Goal: Task Accomplishment & Management: Complete application form

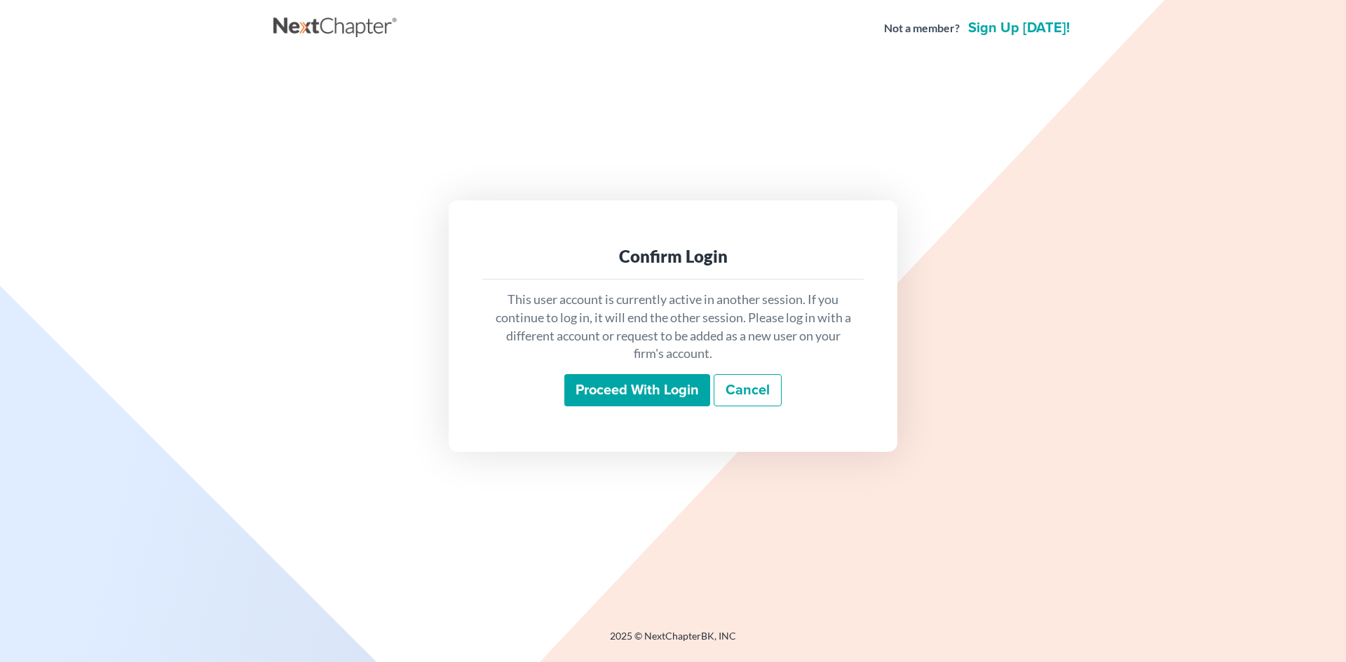
click at [589, 390] on input "Proceed with login" at bounding box center [637, 390] width 146 height 32
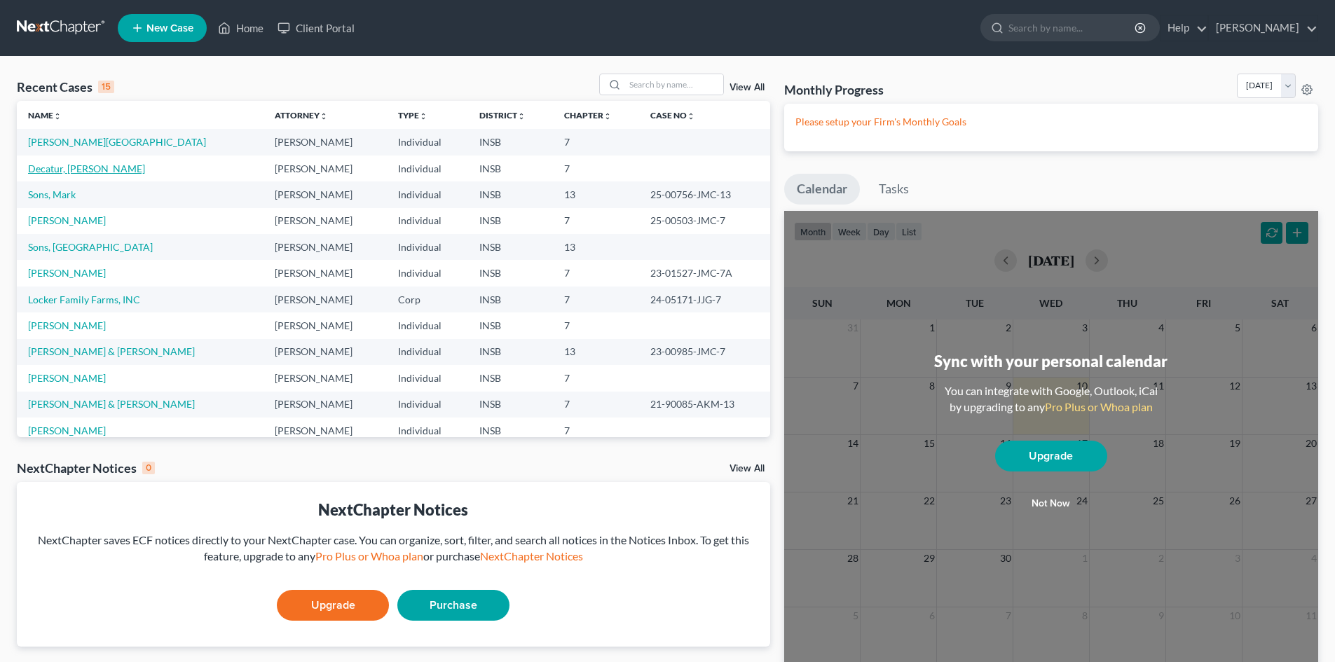
click at [80, 172] on link "Decatur, Renee" at bounding box center [86, 169] width 117 height 12
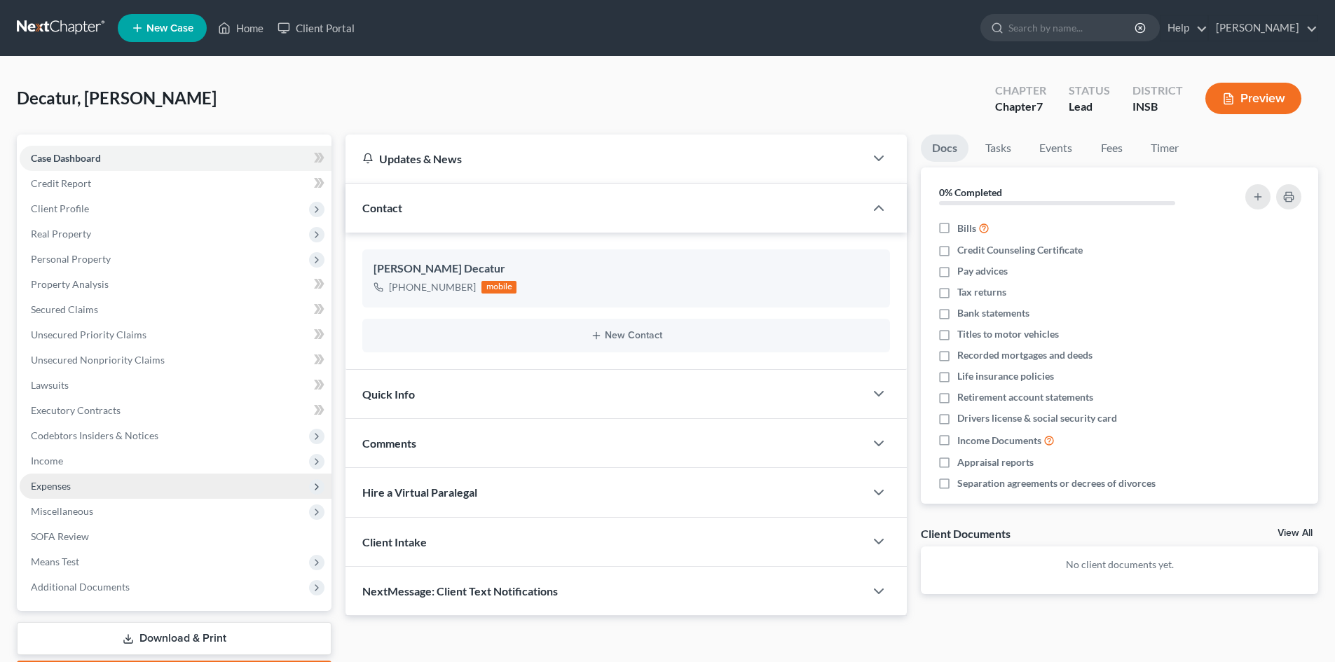
click at [137, 489] on span "Expenses" at bounding box center [176, 486] width 312 height 25
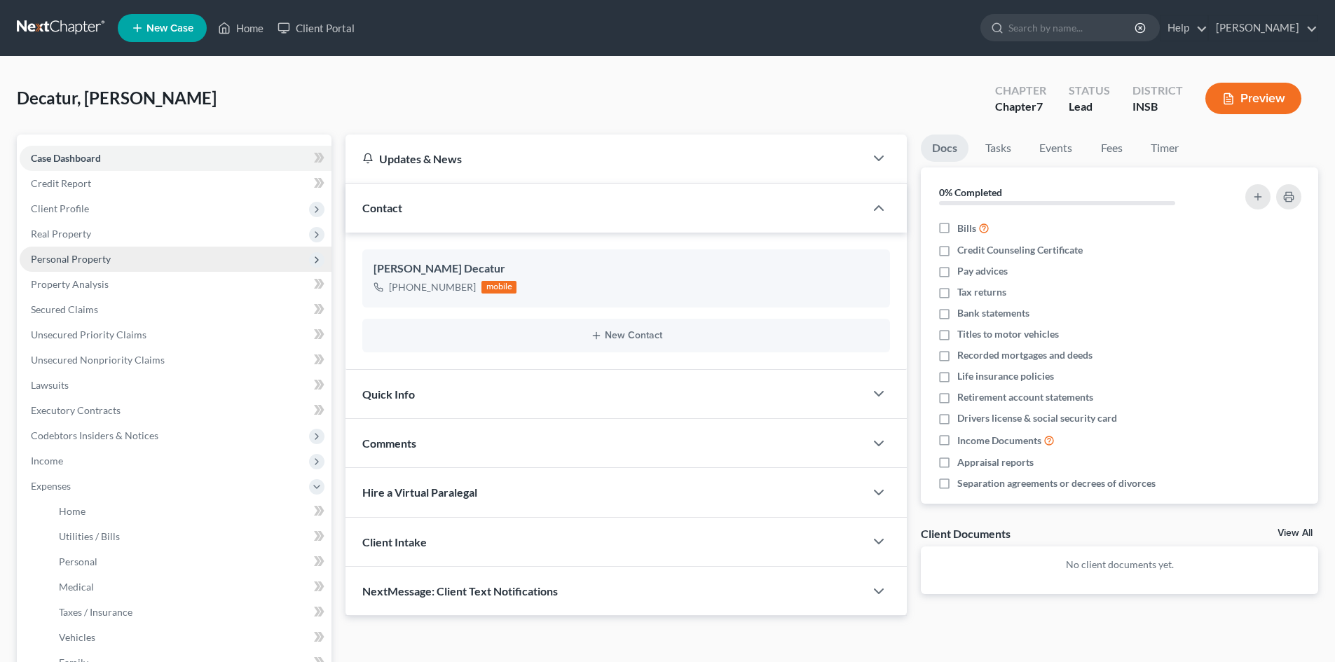
click at [147, 264] on span "Personal Property" at bounding box center [176, 259] width 312 height 25
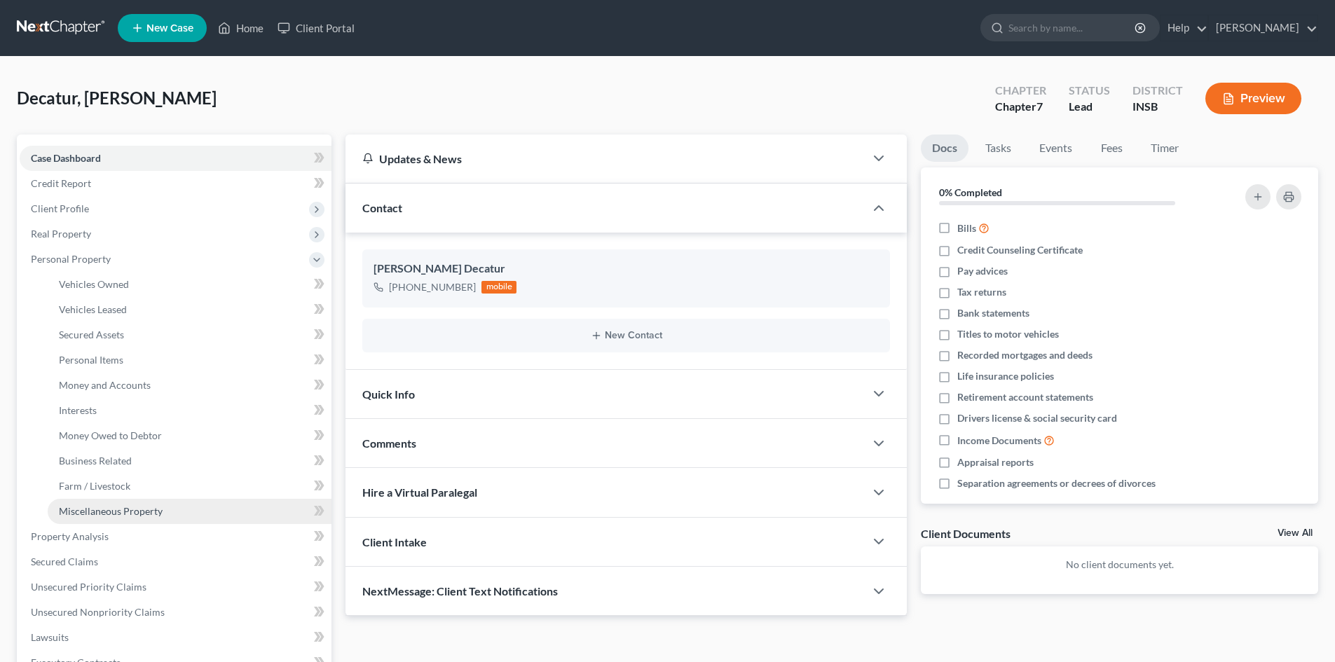
click at [143, 505] on span "Miscellaneous Property" at bounding box center [111, 511] width 104 height 12
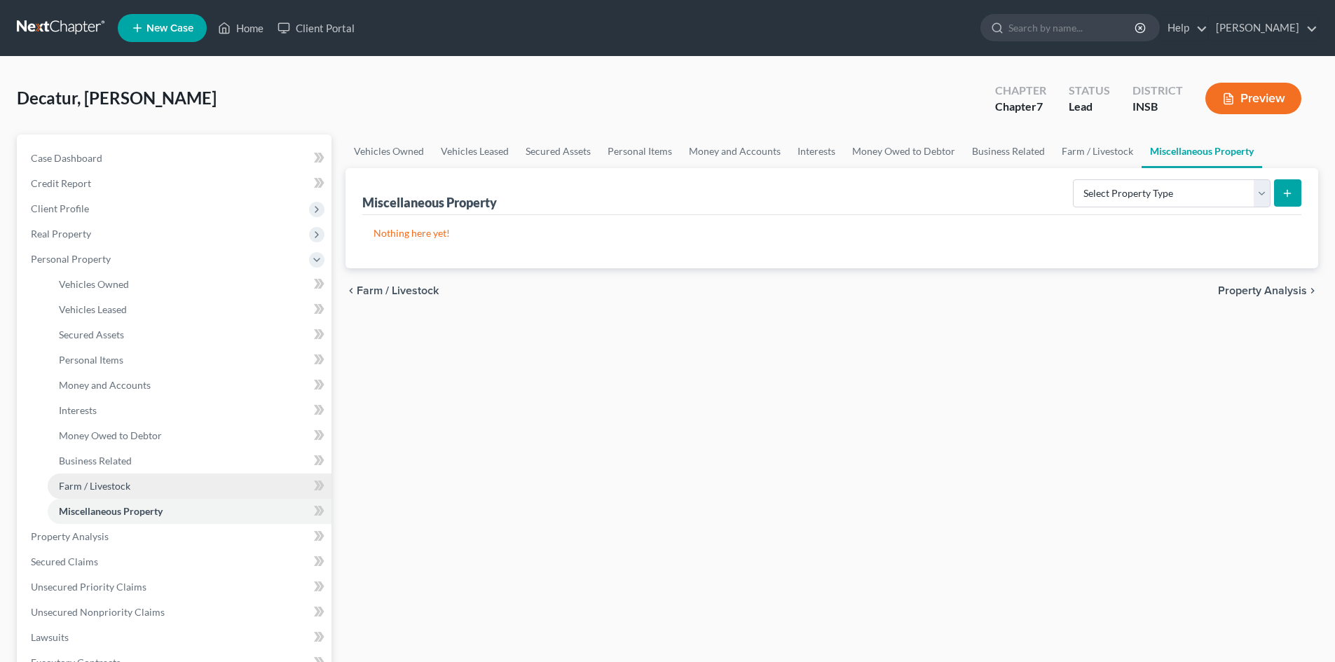
click at [163, 489] on link "Farm / Livestock" at bounding box center [190, 486] width 284 height 25
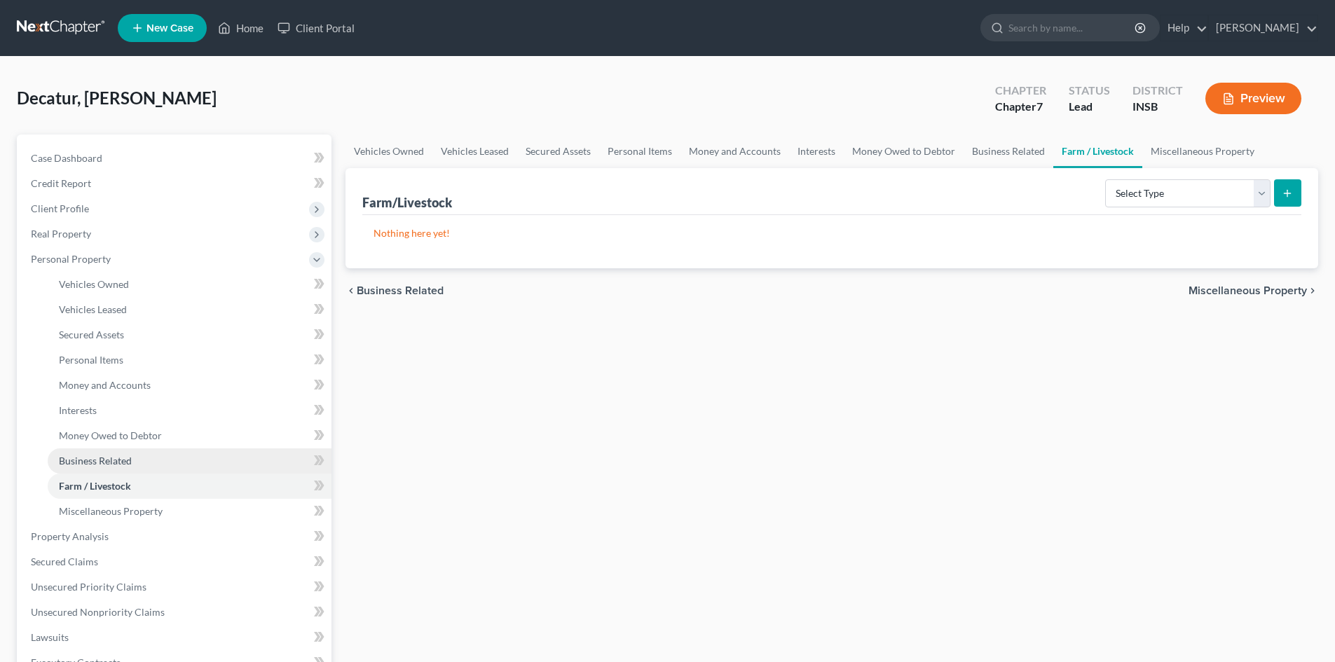
click at [164, 463] on link "Business Related" at bounding box center [190, 461] width 284 height 25
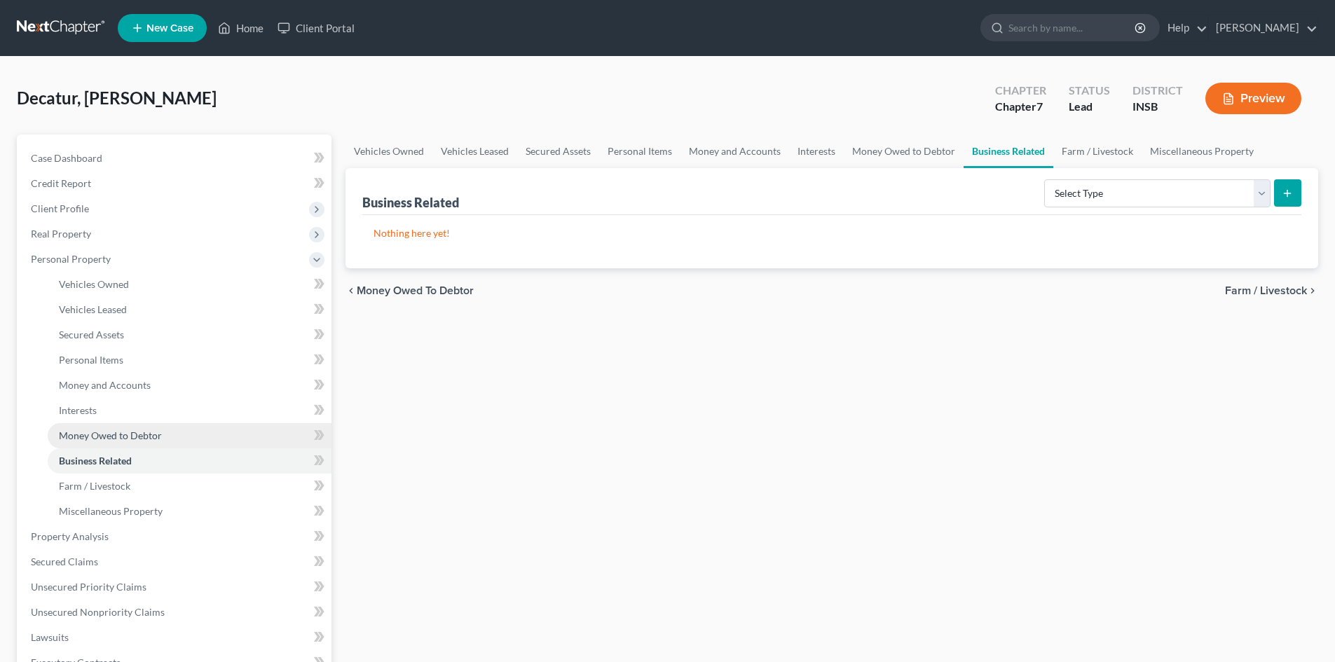
click at [158, 430] on span "Money Owed to Debtor" at bounding box center [110, 436] width 103 height 12
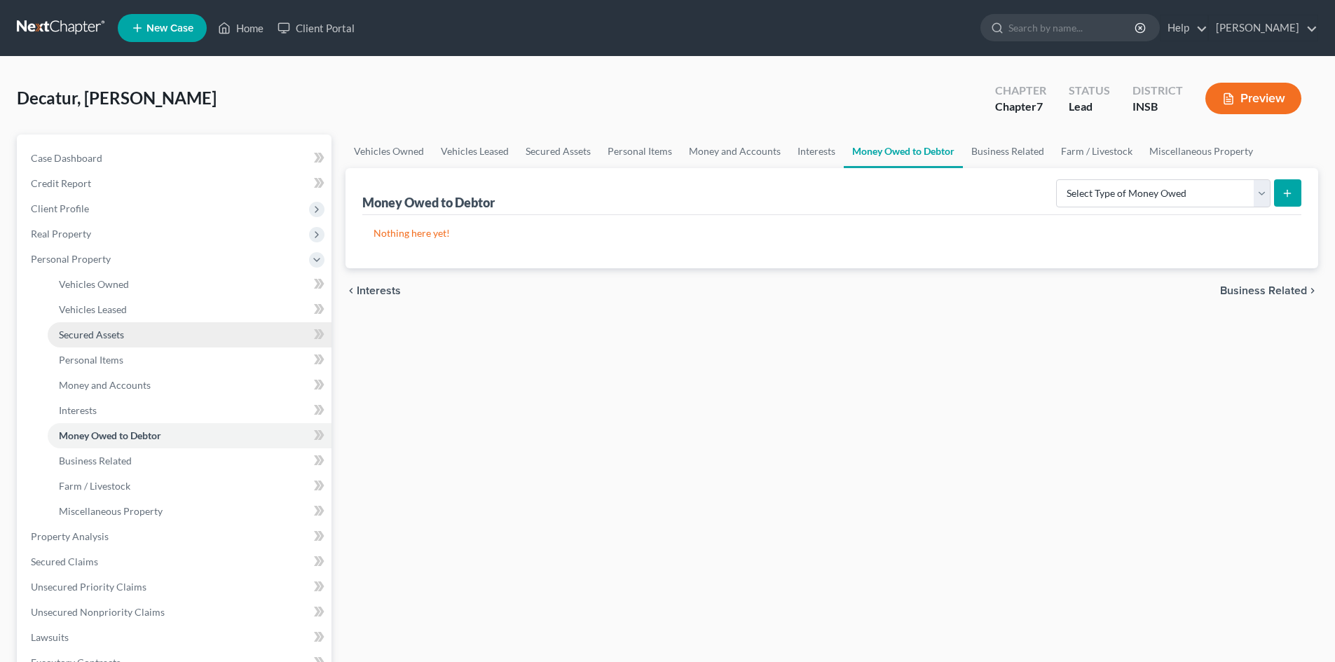
click at [156, 333] on link "Secured Assets" at bounding box center [190, 334] width 284 height 25
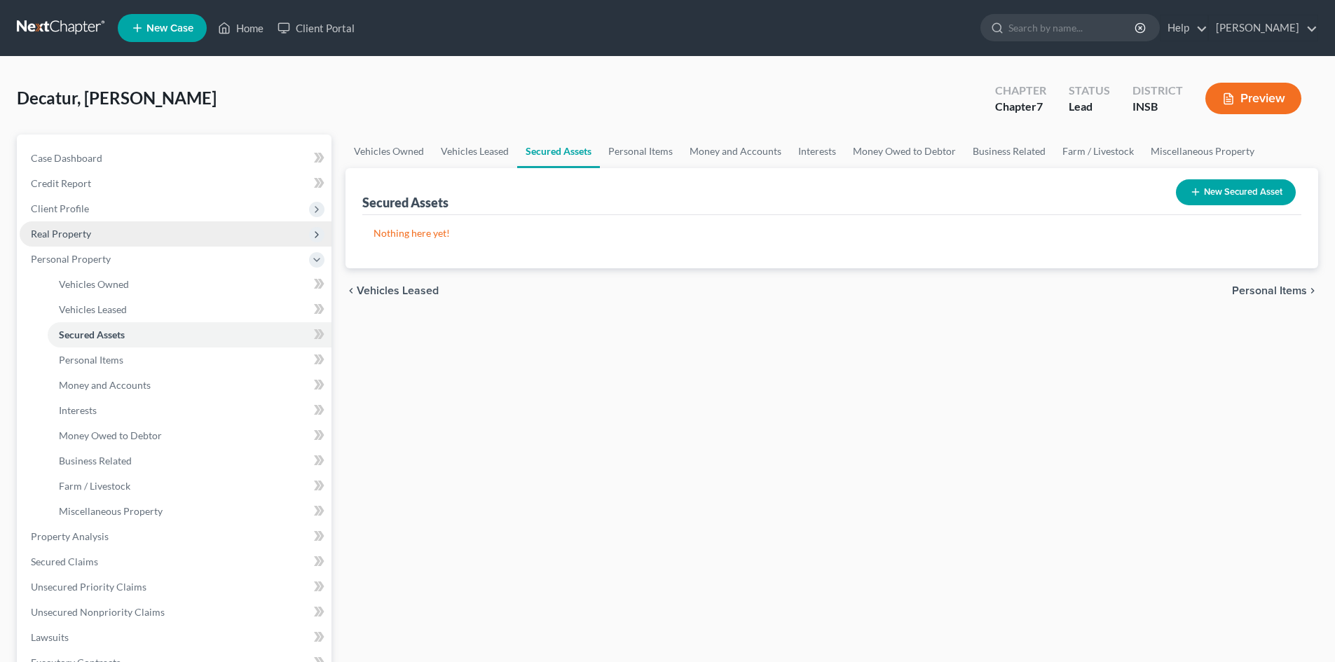
click at [155, 231] on span "Real Property" at bounding box center [176, 233] width 312 height 25
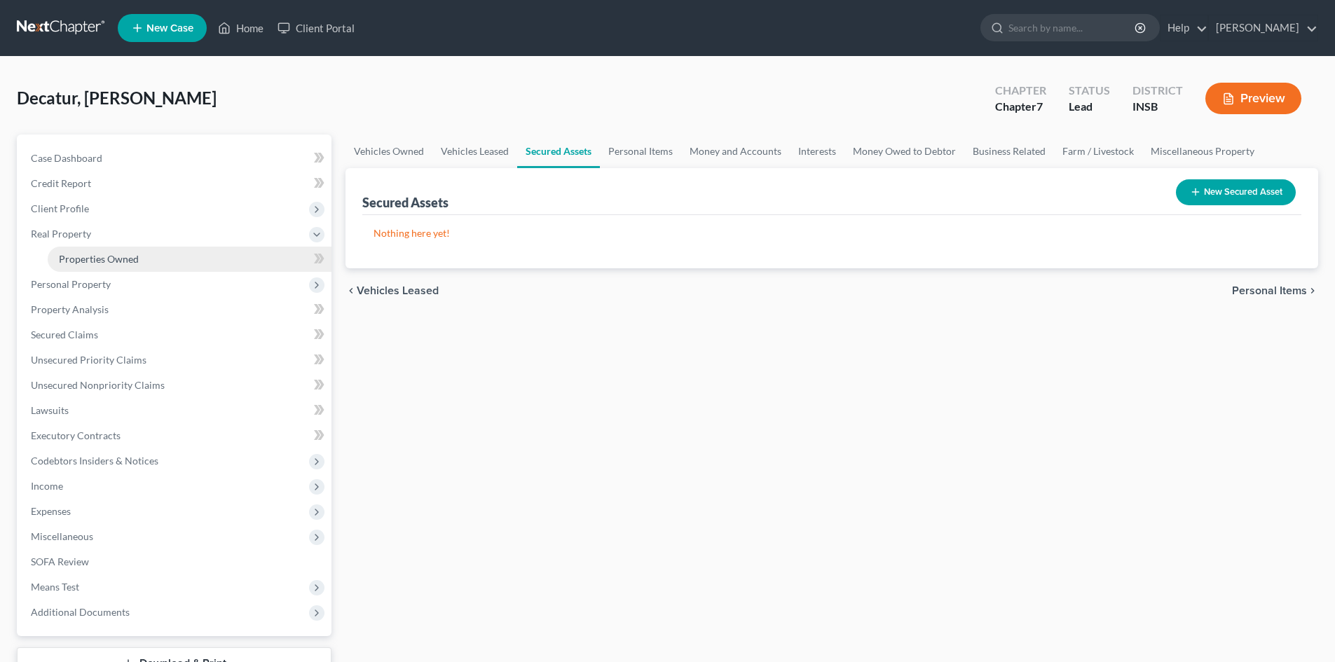
click at [163, 259] on link "Properties Owned" at bounding box center [190, 259] width 284 height 25
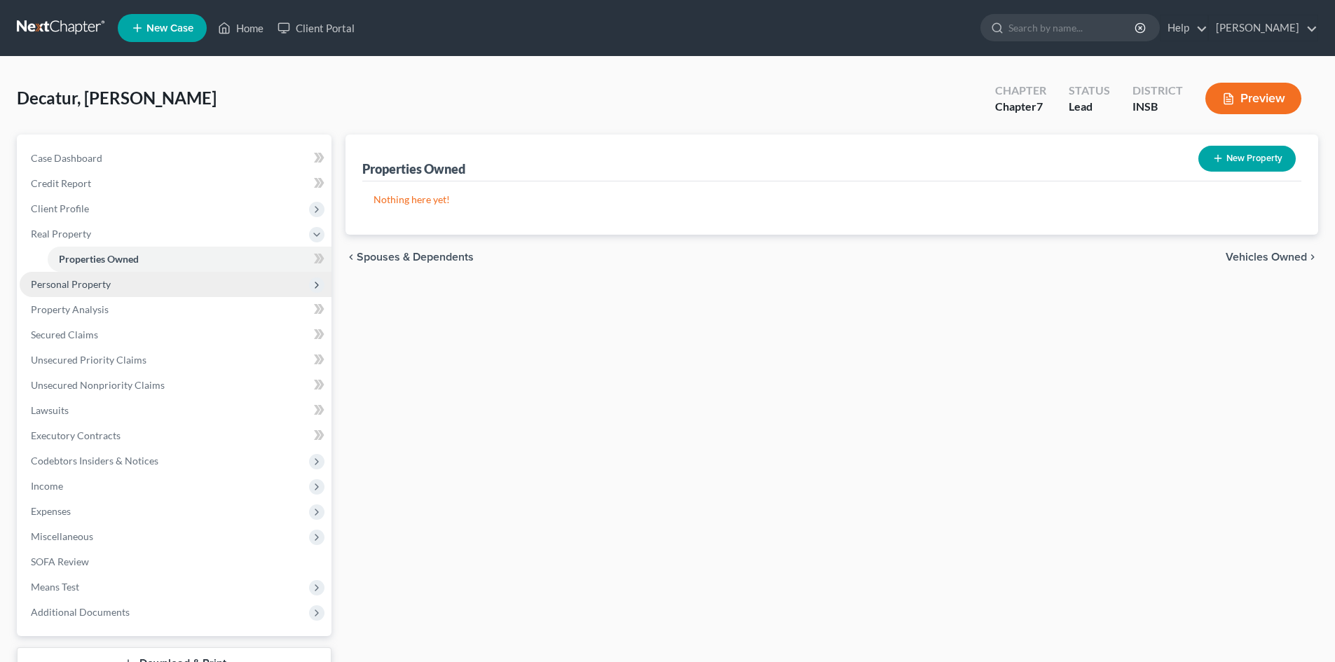
click at [163, 284] on span "Personal Property" at bounding box center [176, 284] width 312 height 25
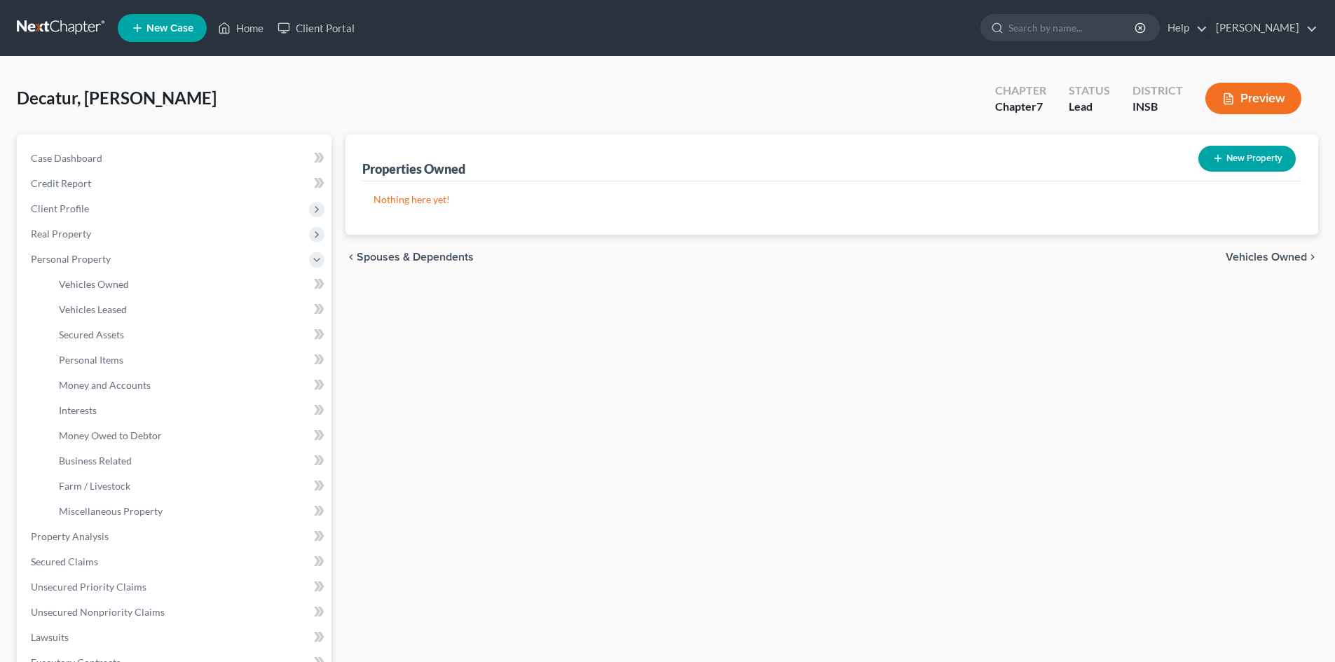
click at [1238, 262] on span "Vehicles Owned" at bounding box center [1266, 257] width 81 height 11
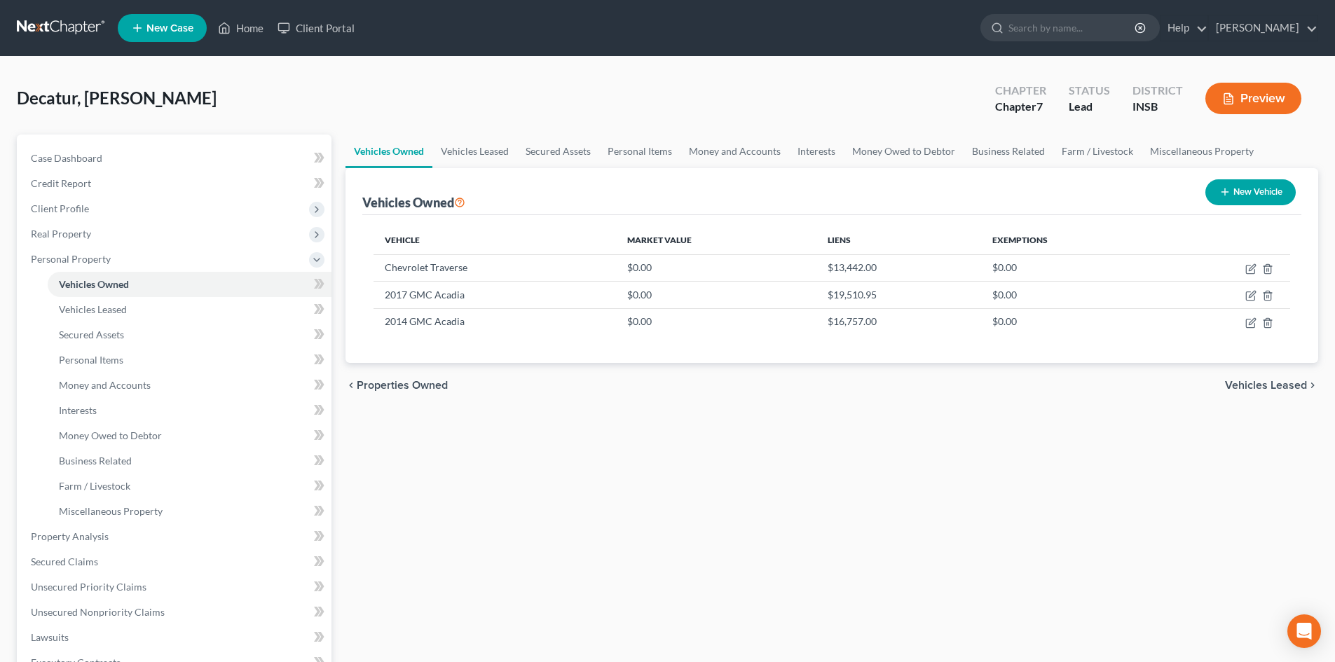
click at [1257, 387] on span "Vehicles Leased" at bounding box center [1266, 385] width 82 height 11
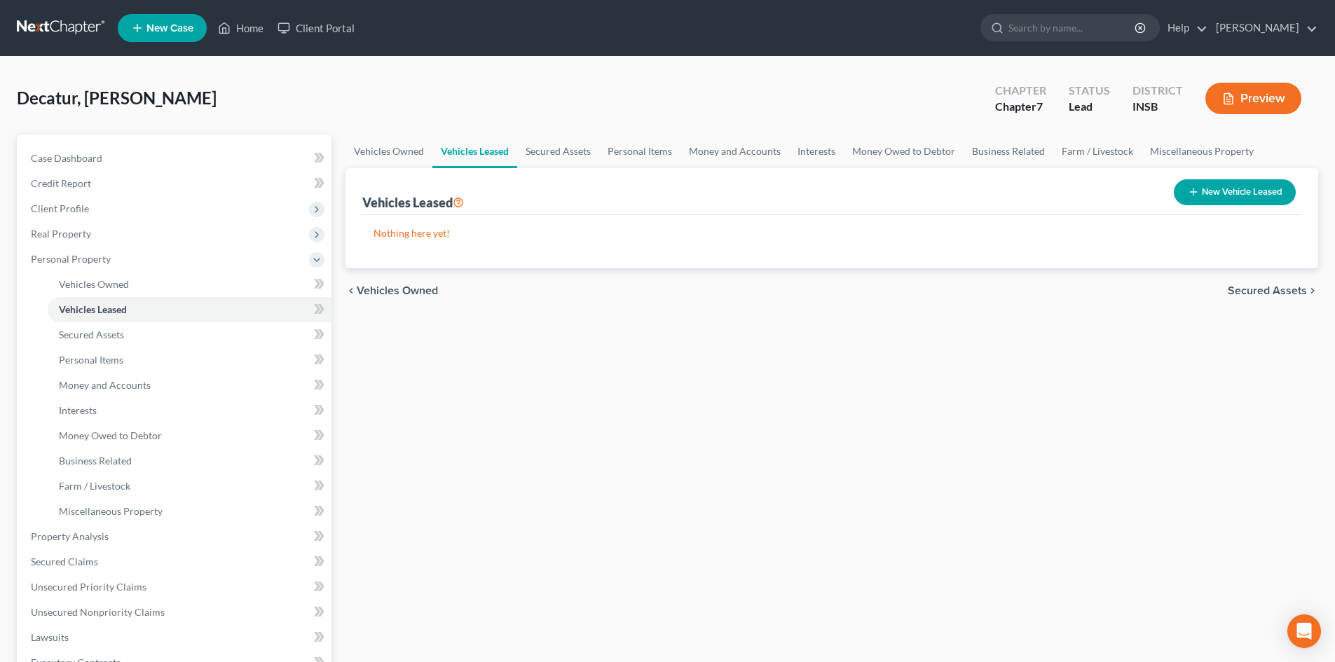
click at [423, 299] on div "chevron_left Vehicles Owned Secured Assets chevron_right" at bounding box center [832, 290] width 973 height 45
click at [428, 290] on span "Vehicles Owned" at bounding box center [397, 290] width 81 height 11
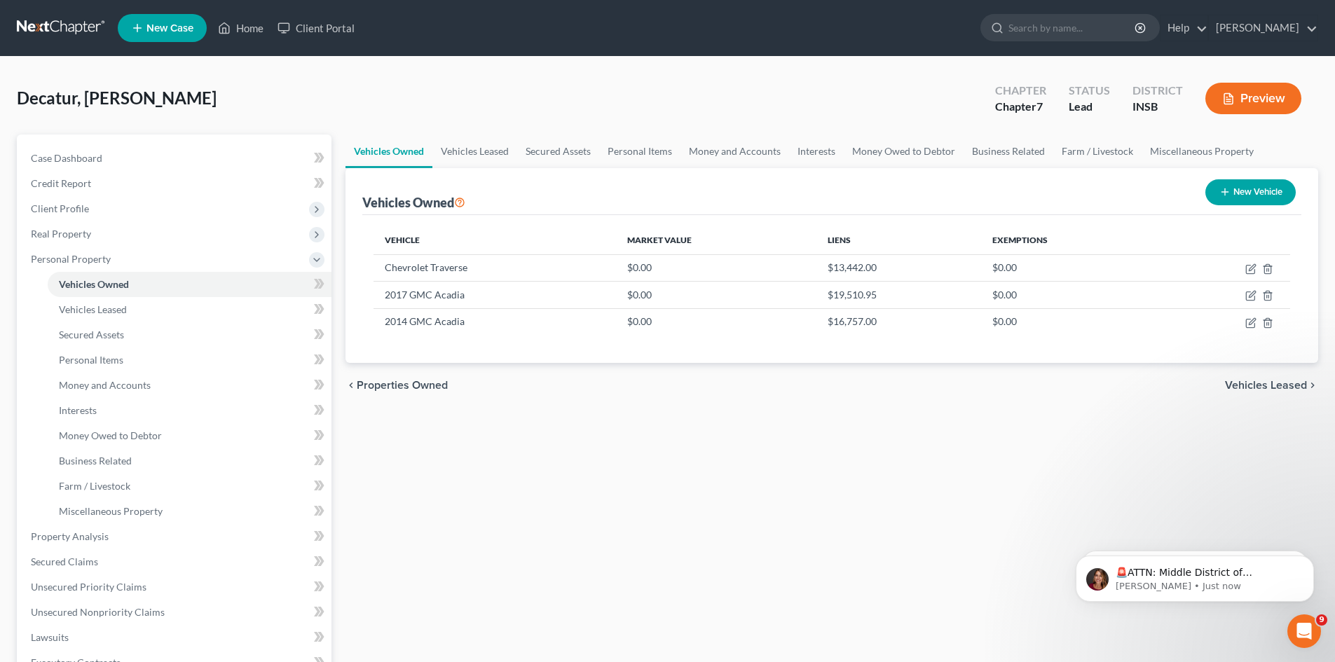
click at [1289, 380] on span "Vehicles Leased" at bounding box center [1266, 385] width 82 height 11
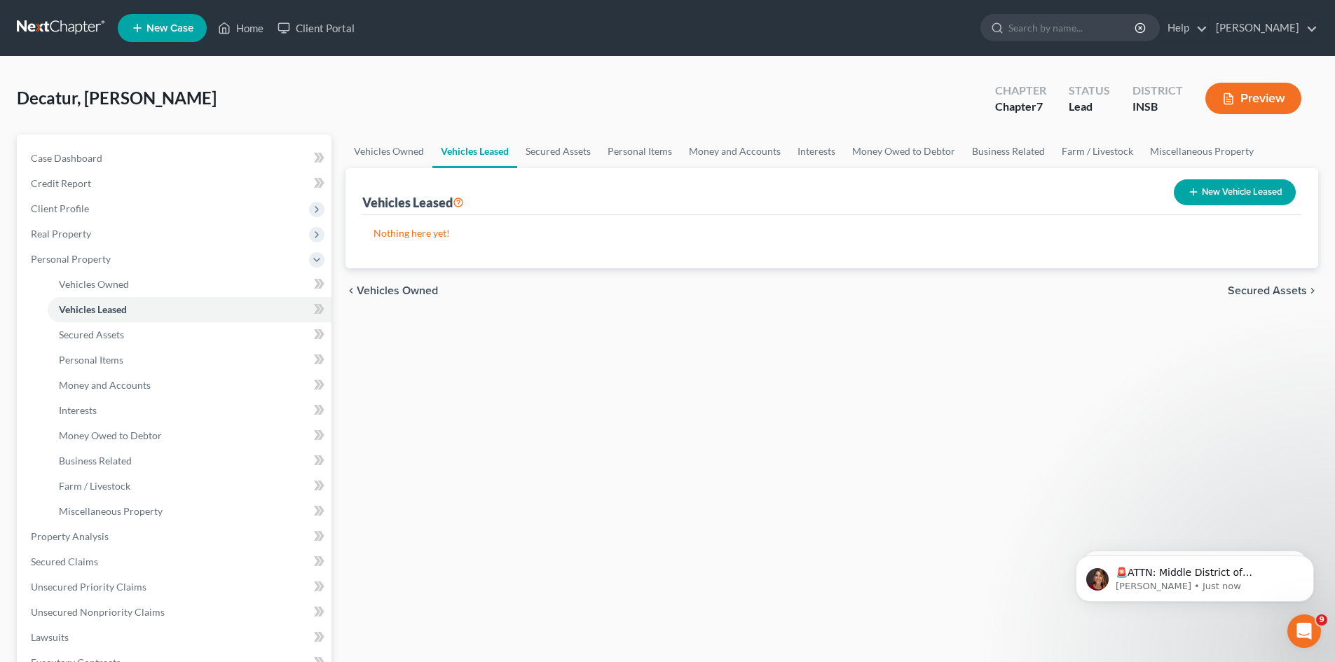
click at [1280, 292] on span "Secured Assets" at bounding box center [1267, 290] width 79 height 11
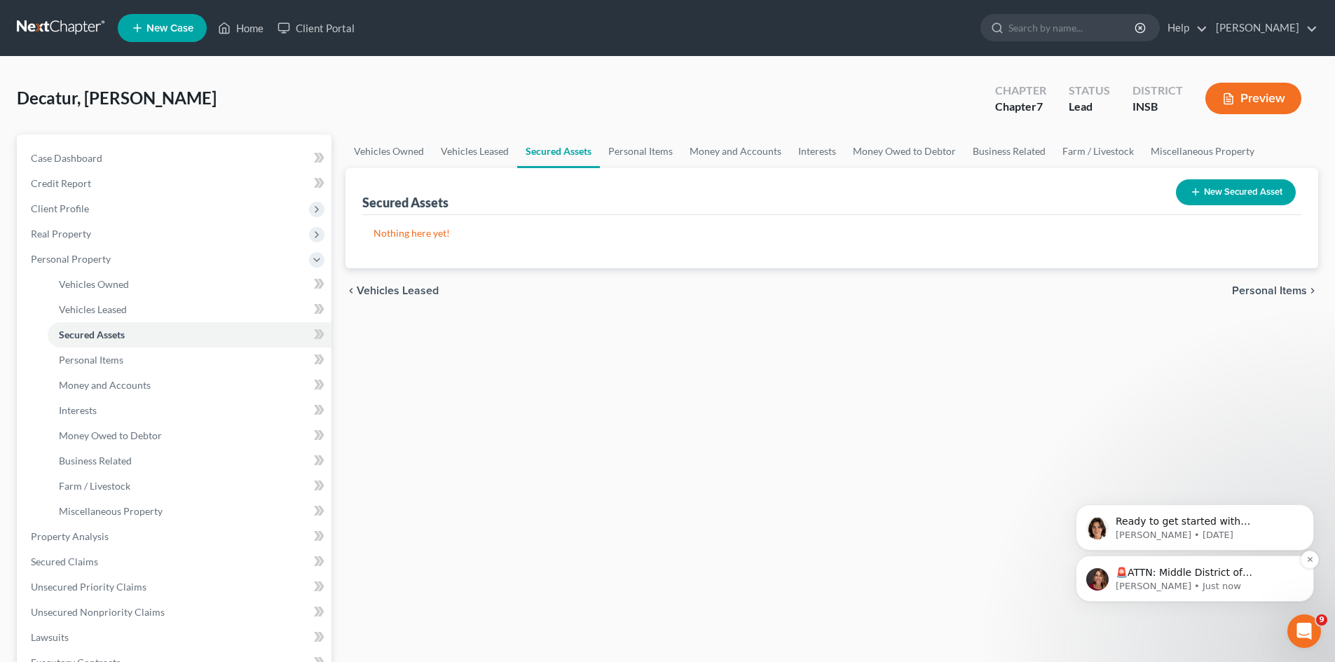
click at [1245, 581] on p "Katie • Just now" at bounding box center [1206, 586] width 181 height 13
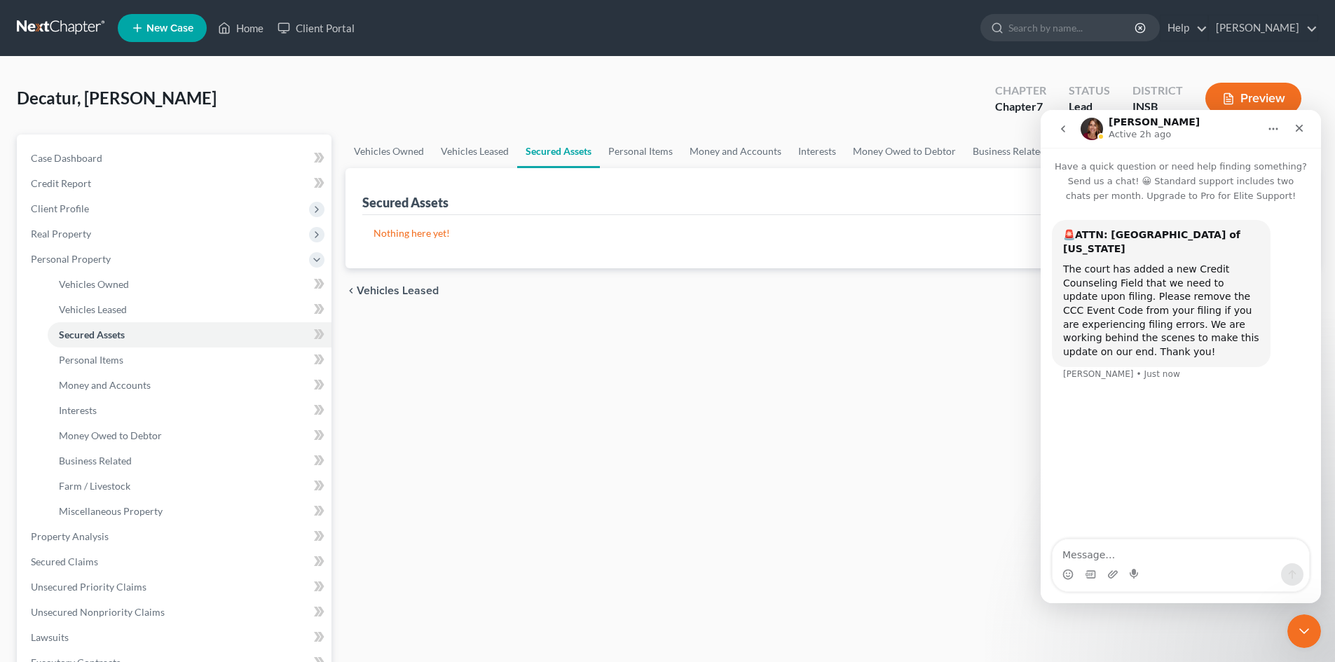
click at [1061, 130] on icon "go back" at bounding box center [1063, 128] width 11 height 11
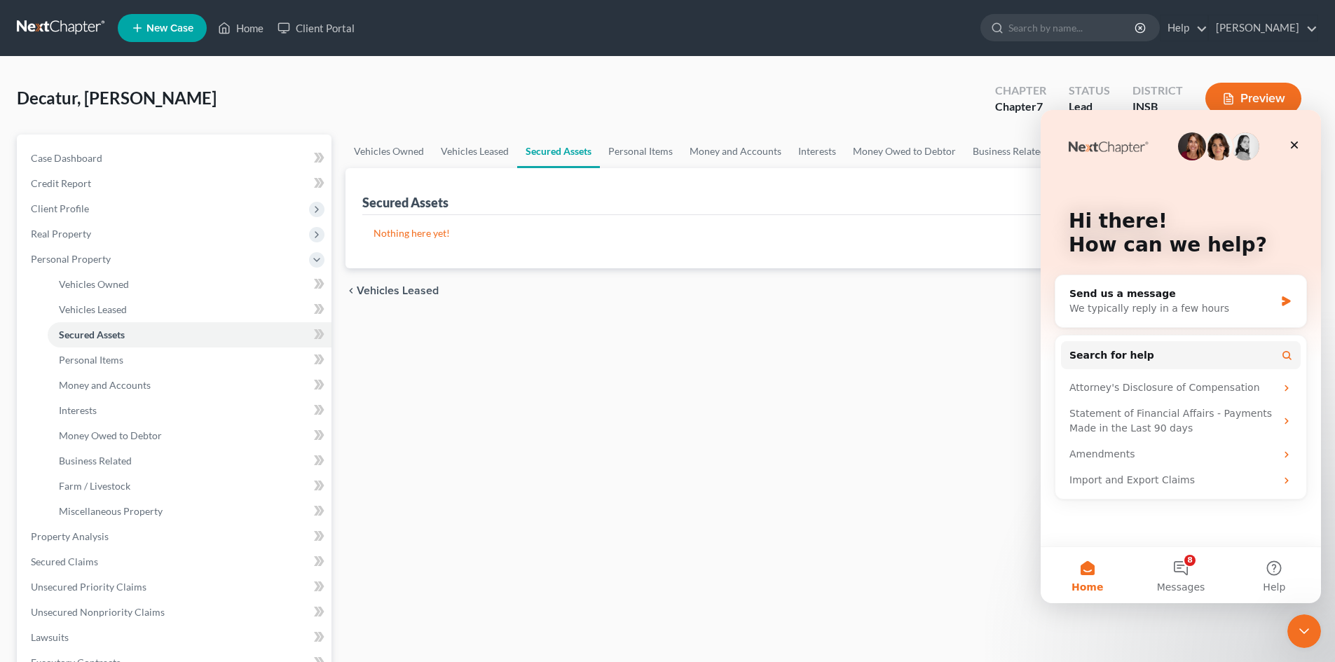
click at [875, 411] on div "Vehicles Owned Vehicles Leased Secured Assets Personal Items Money and Accounts…" at bounding box center [832, 540] width 987 height 810
click at [1297, 143] on icon "Close" at bounding box center [1295, 146] width 8 height 8
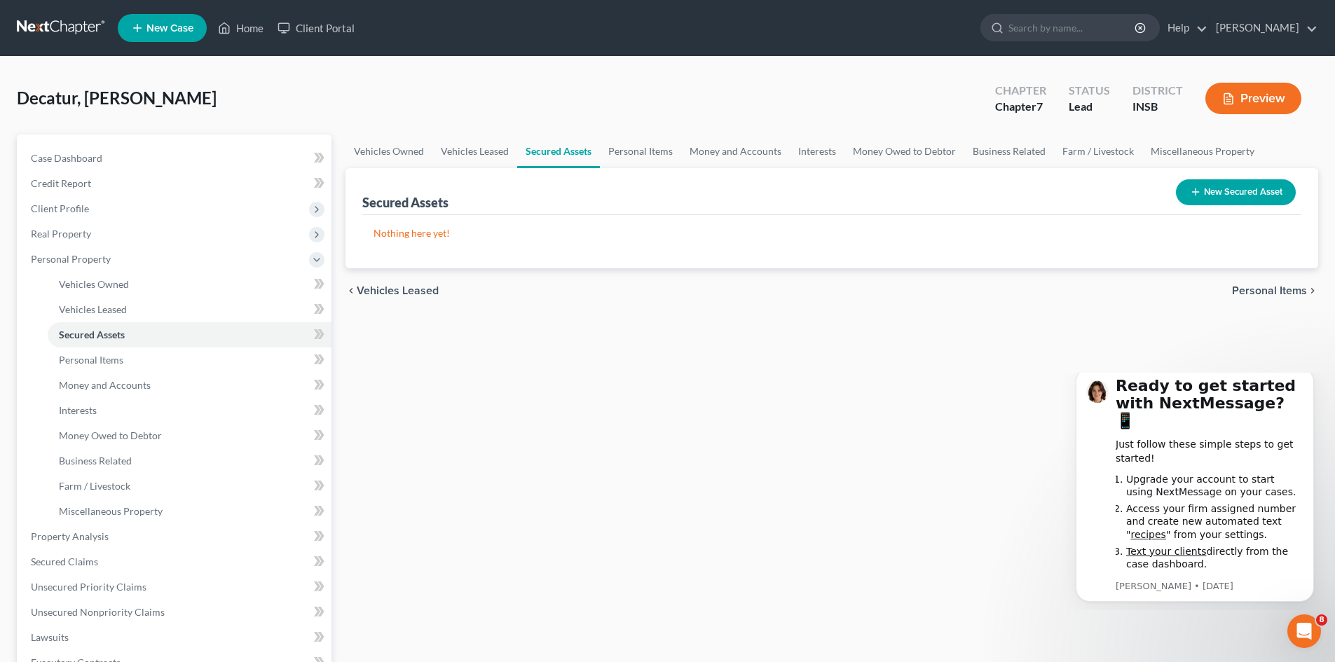
click at [1277, 287] on span "Personal Items" at bounding box center [1269, 290] width 75 height 11
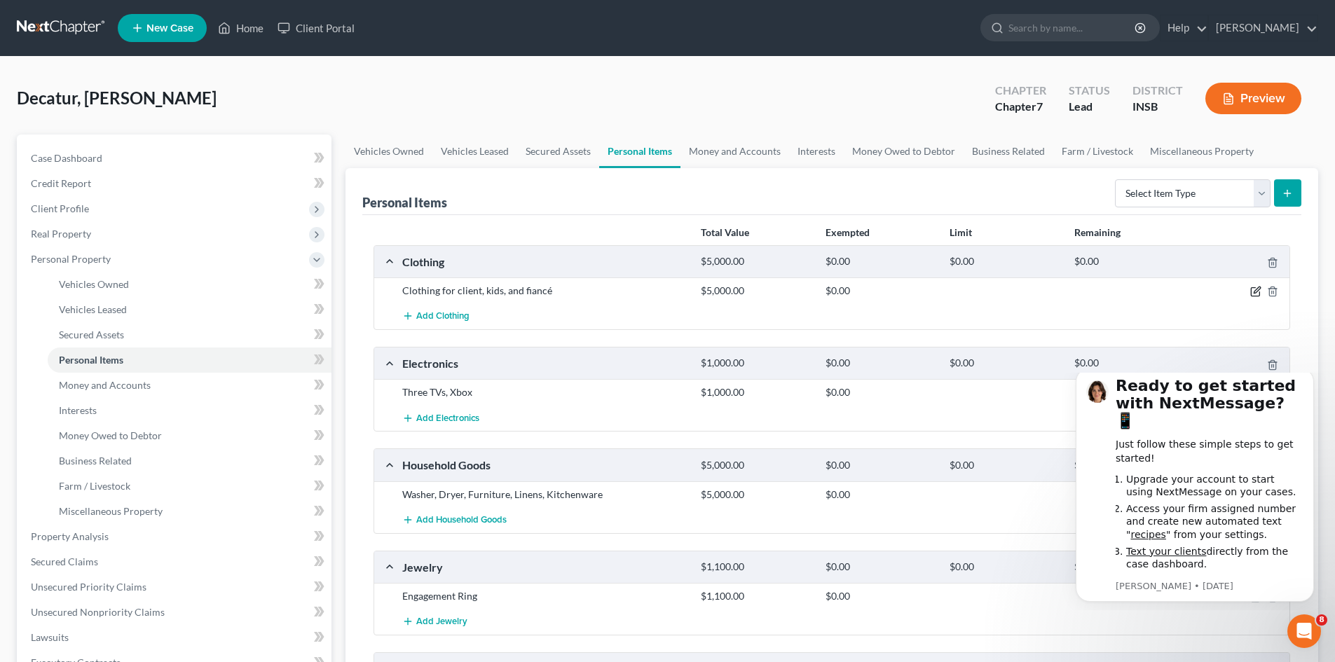
click at [1255, 290] on icon "button" at bounding box center [1255, 291] width 11 height 11
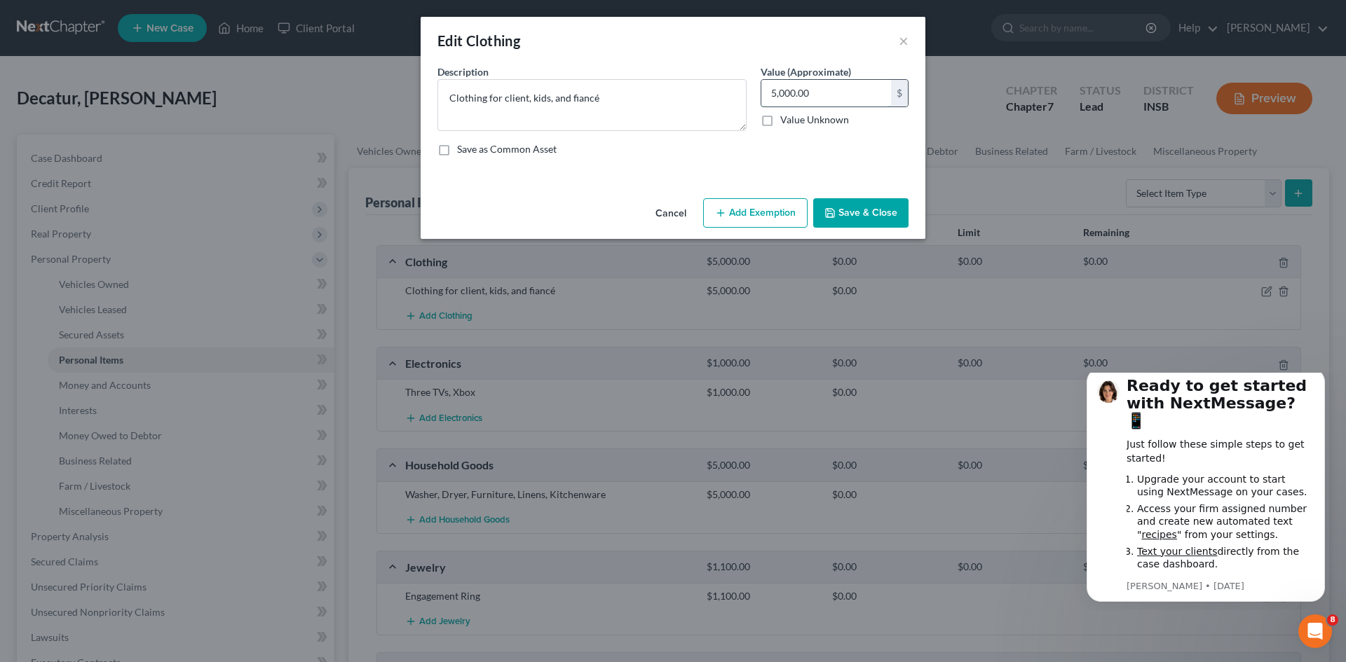
click at [823, 97] on input "5,000.00" at bounding box center [826, 93] width 130 height 27
type input "1,000.00"
click at [875, 216] on button "Save & Close" at bounding box center [860, 212] width 95 height 29
